Goal: Transaction & Acquisition: Obtain resource

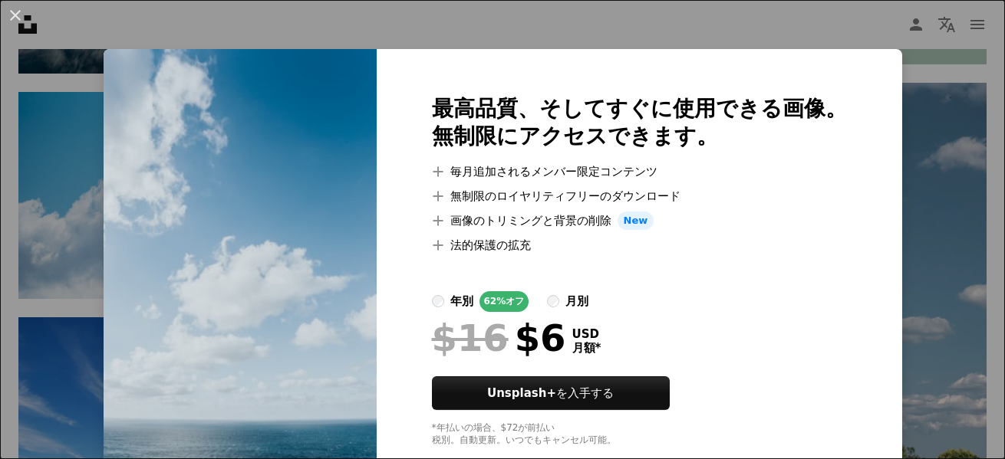
scroll to position [35, 0]
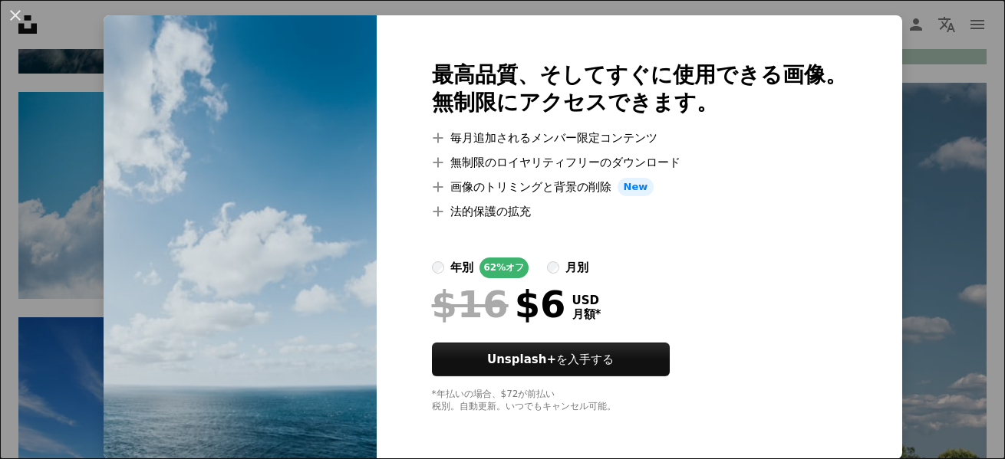
click at [963, 96] on div "An X shape 最高品質、そしてすぐに使用できる画像。 無制限にアクセスできます。 A plus sign 毎月追加されるメンバー限定コンテンツ A p…" at bounding box center [502, 229] width 1005 height 459
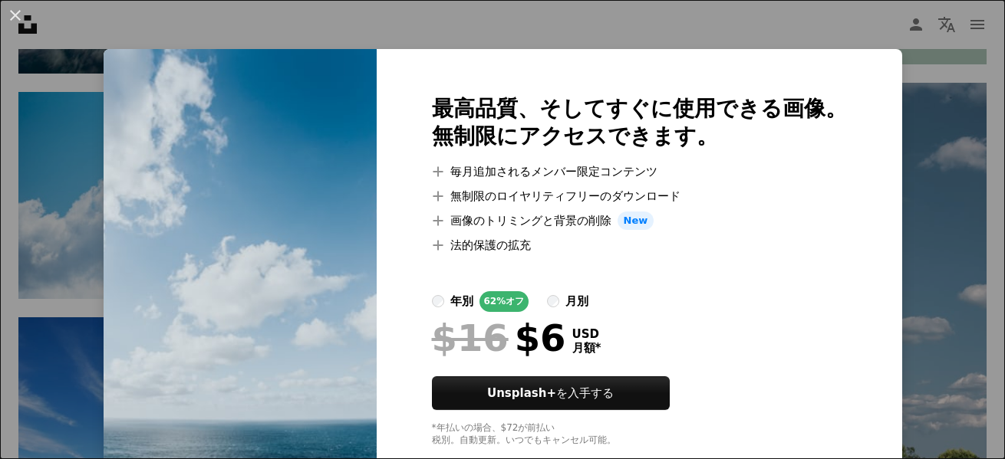
scroll to position [35, 0]
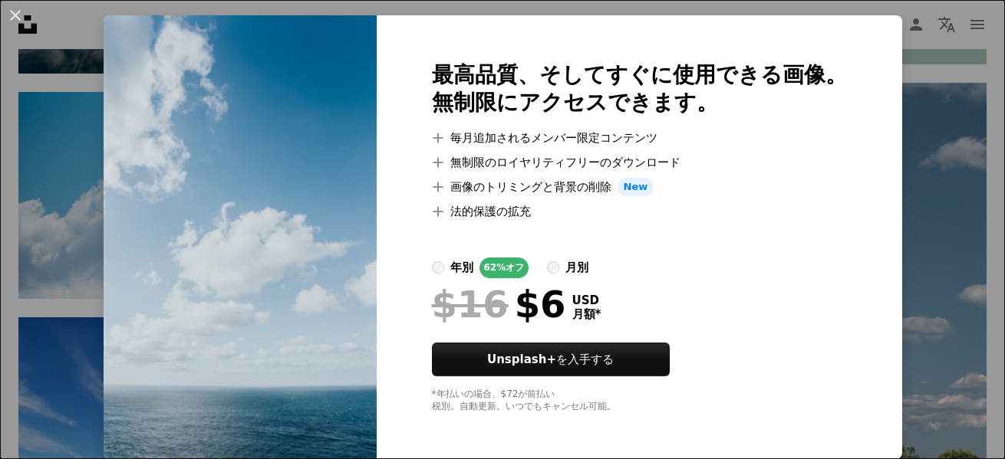
click at [211, 439] on img at bounding box center [240, 237] width 273 height 444
click at [306, 308] on img at bounding box center [240, 237] width 273 height 444
click at [25, 24] on button "An X shape" at bounding box center [15, 15] width 18 height 18
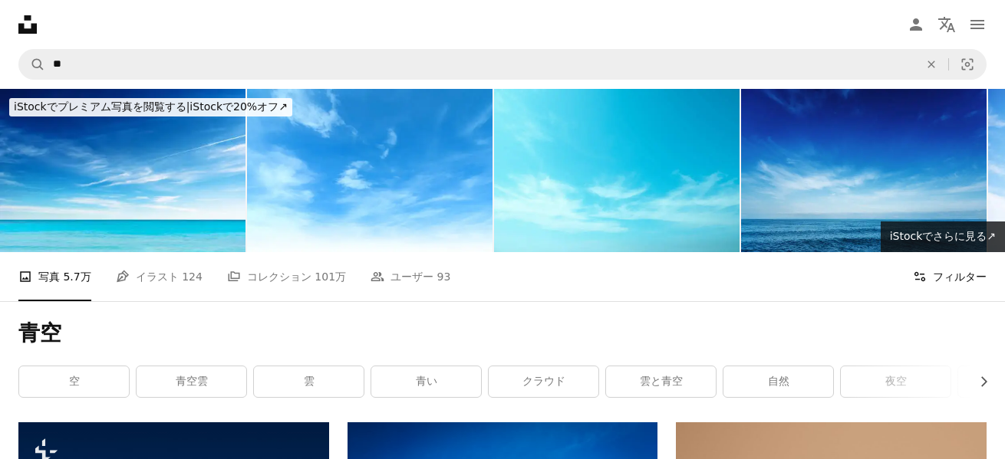
click at [935, 252] on button "Filters フィルター" at bounding box center [950, 276] width 74 height 49
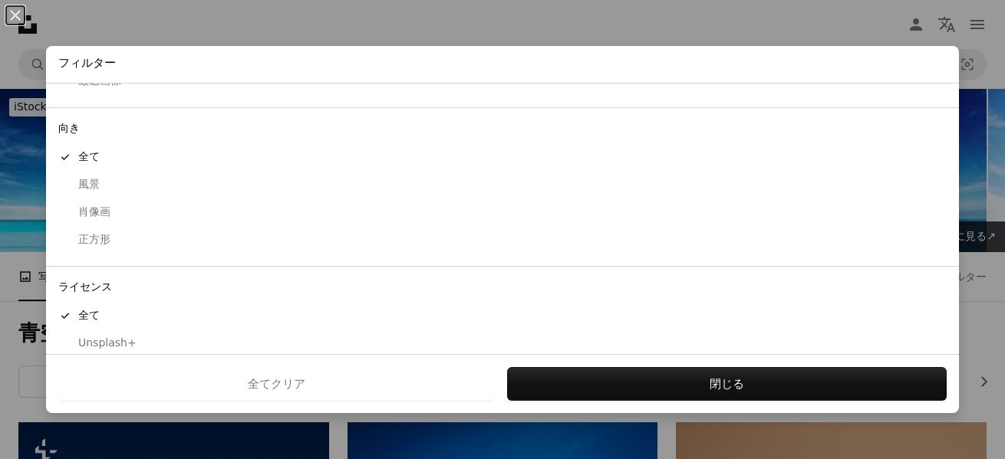
scroll to position [150, 0]
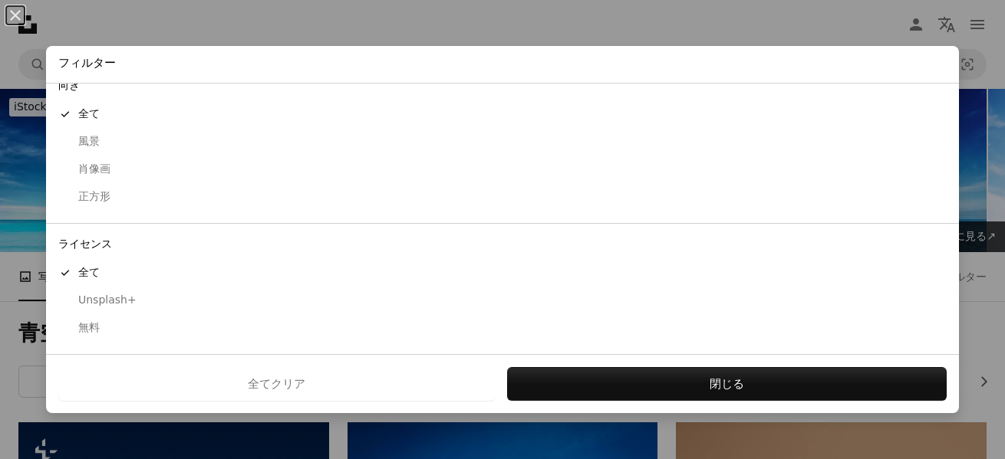
click at [124, 325] on div "無料" at bounding box center [502, 328] width 888 height 15
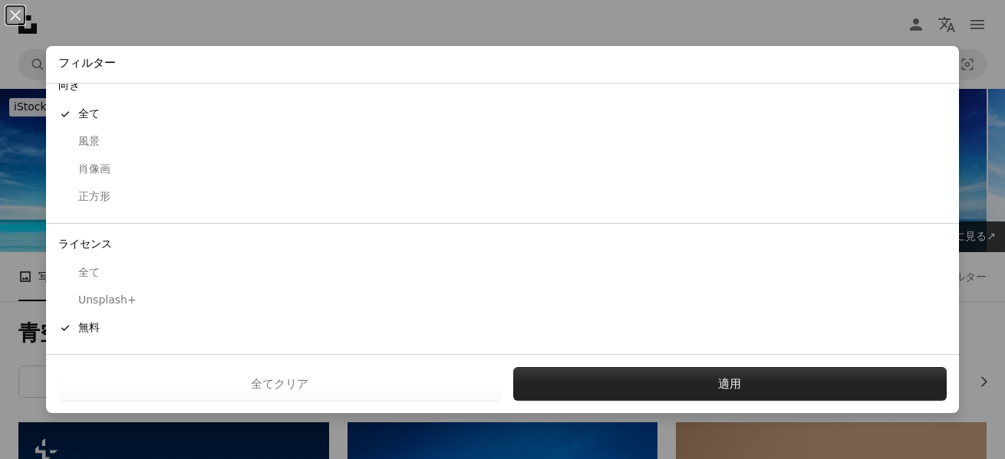
click at [690, 398] on button "適用" at bounding box center [730, 384] width 434 height 34
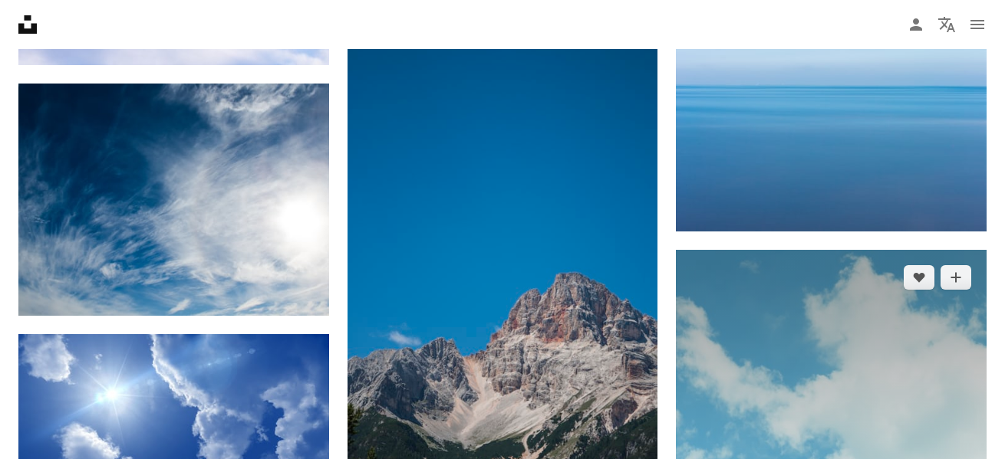
scroll to position [1349, 0]
